Goal: Task Accomplishment & Management: Manage account settings

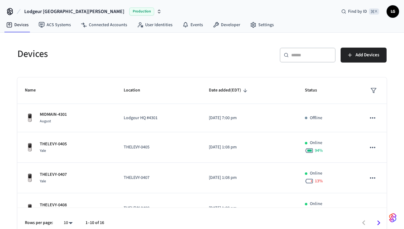
click at [298, 51] on div "​ ​" at bounding box center [307, 55] width 56 height 15
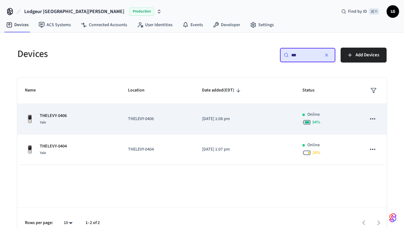
type input "***"
click at [88, 123] on div "THELEVY-0406 [GEOGRAPHIC_DATA]" at bounding box center [69, 118] width 88 height 13
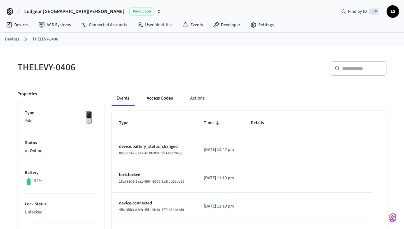
click at [162, 98] on button "Access Codes" at bounding box center [160, 98] width 36 height 15
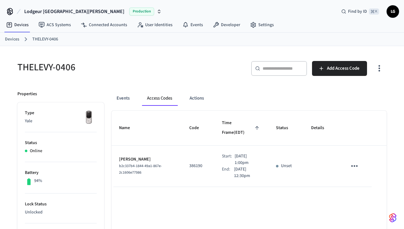
click at [394, 13] on span "LG" at bounding box center [392, 11] width 11 height 11
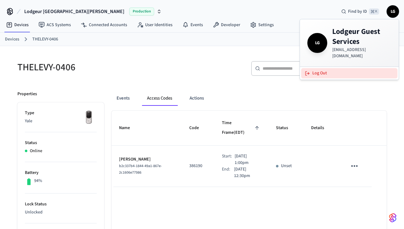
click at [339, 68] on button "Log Out" at bounding box center [349, 73] width 96 height 10
